Goal: Find contact information: Find contact information

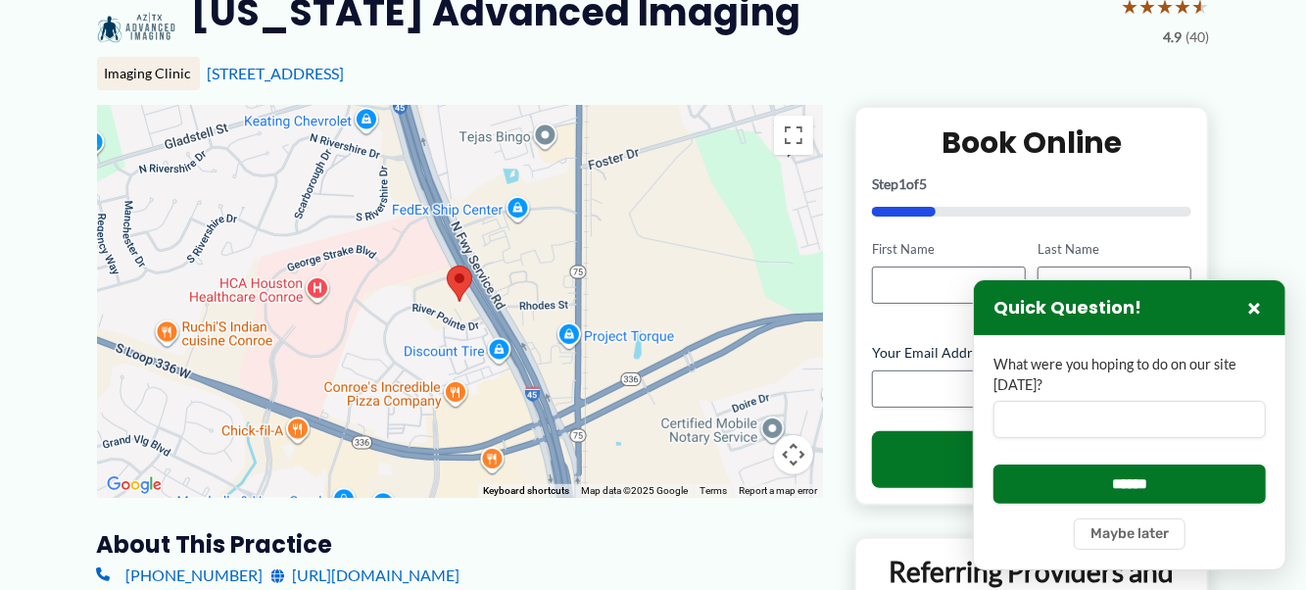
scroll to position [294, 0]
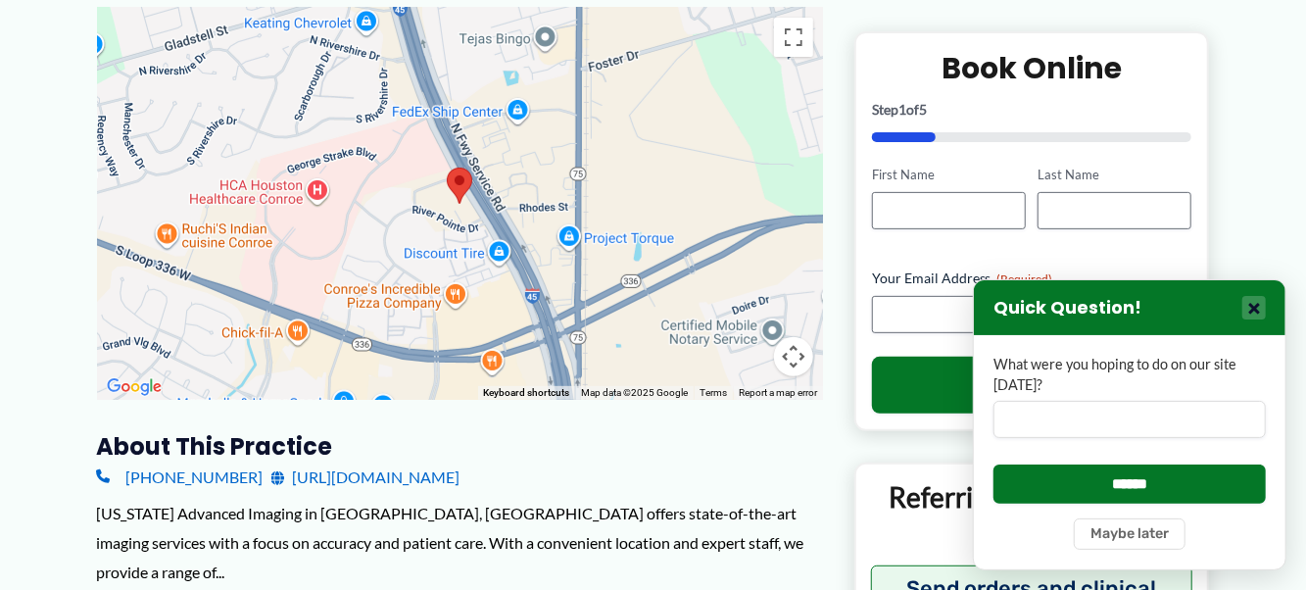
click at [1256, 300] on button "×" at bounding box center [1254, 308] width 24 height 24
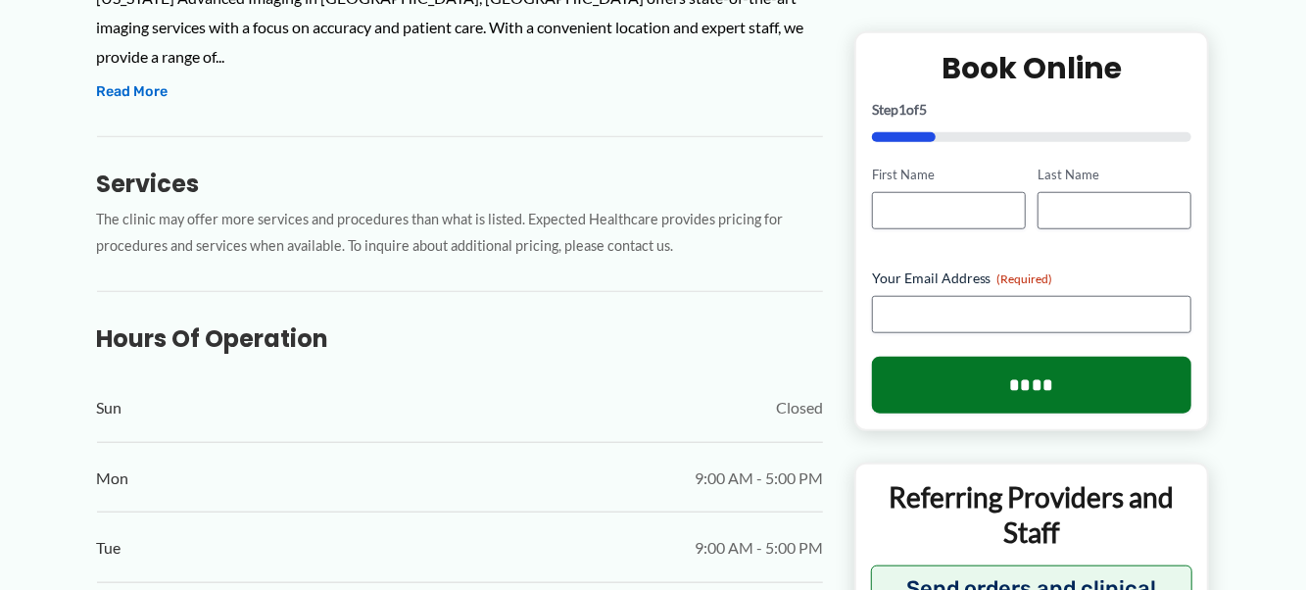
scroll to position [490, 0]
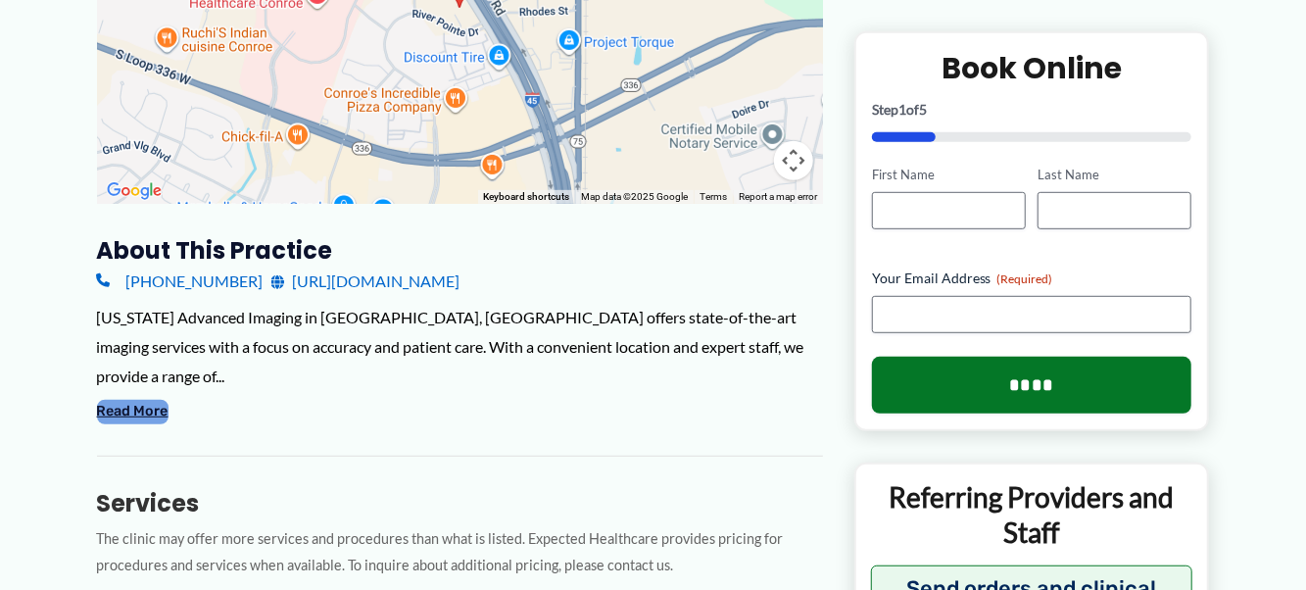
click at [126, 400] on button "Read More" at bounding box center [133, 412] width 72 height 24
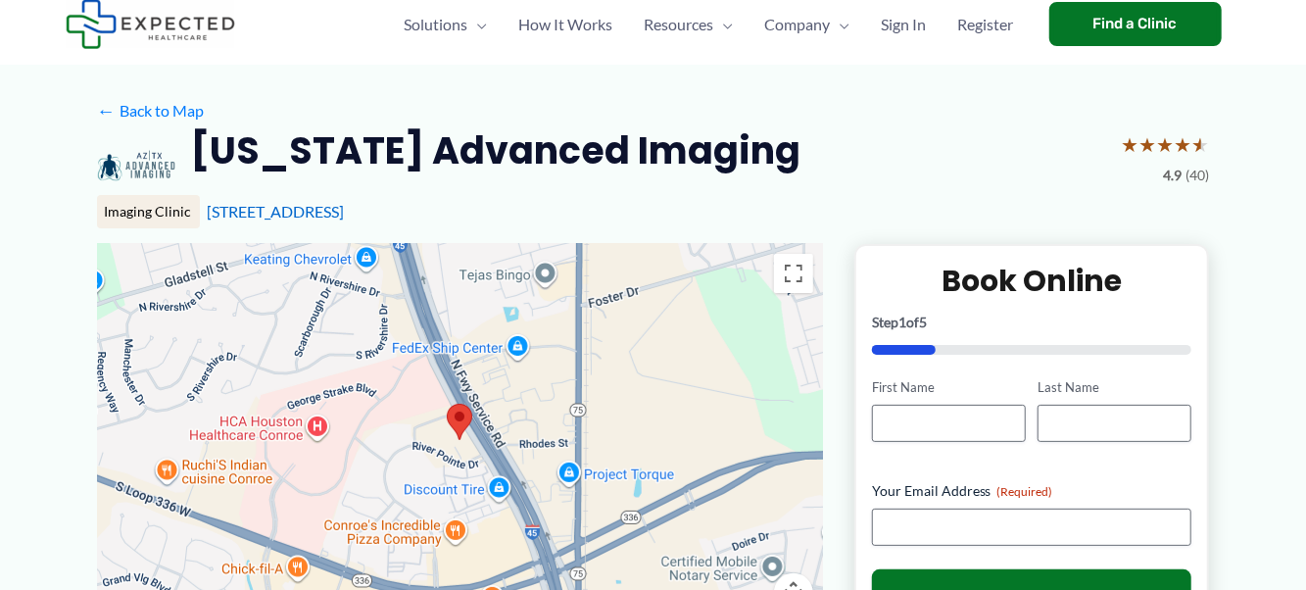
scroll to position [0, 0]
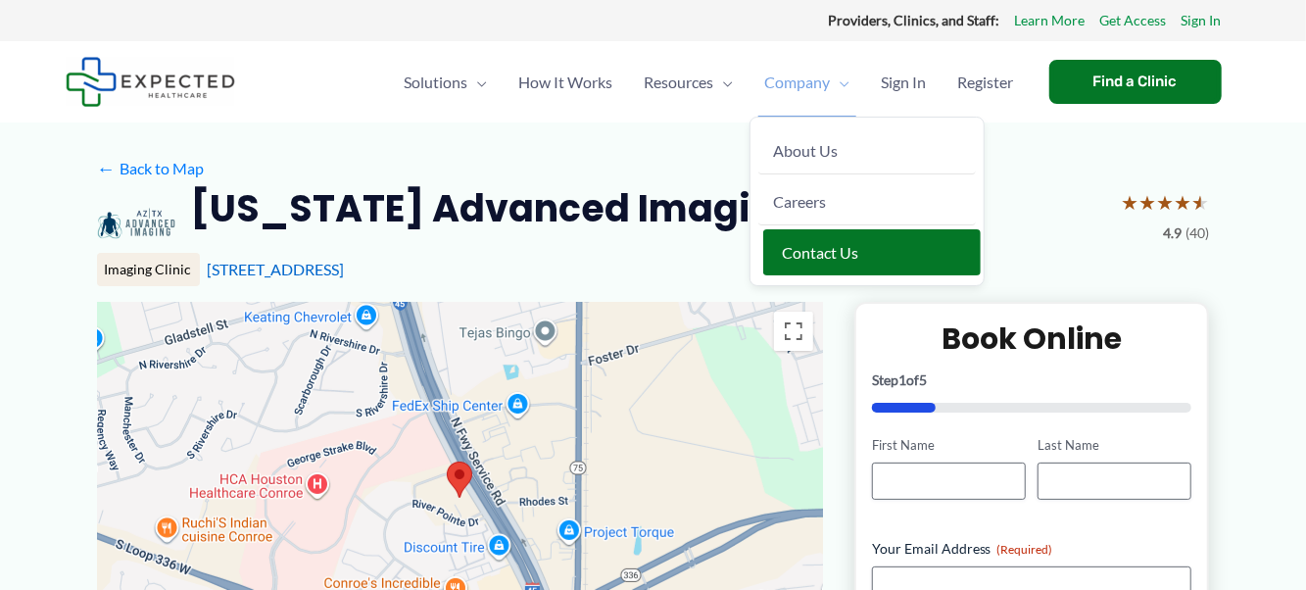
click at [799, 247] on span "Contact Us" at bounding box center [821, 252] width 76 height 19
